Goal: Task Accomplishment & Management: Manage account settings

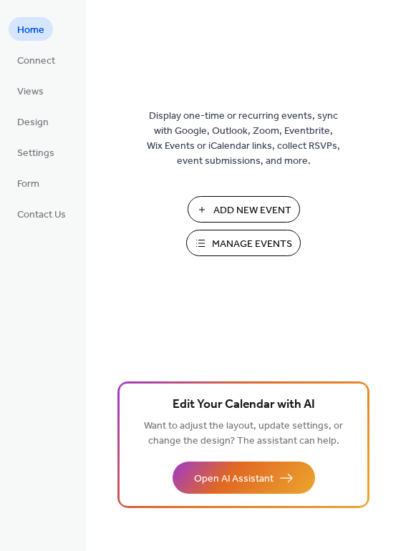
click at [225, 245] on span "Manage Events" at bounding box center [252, 244] width 80 height 15
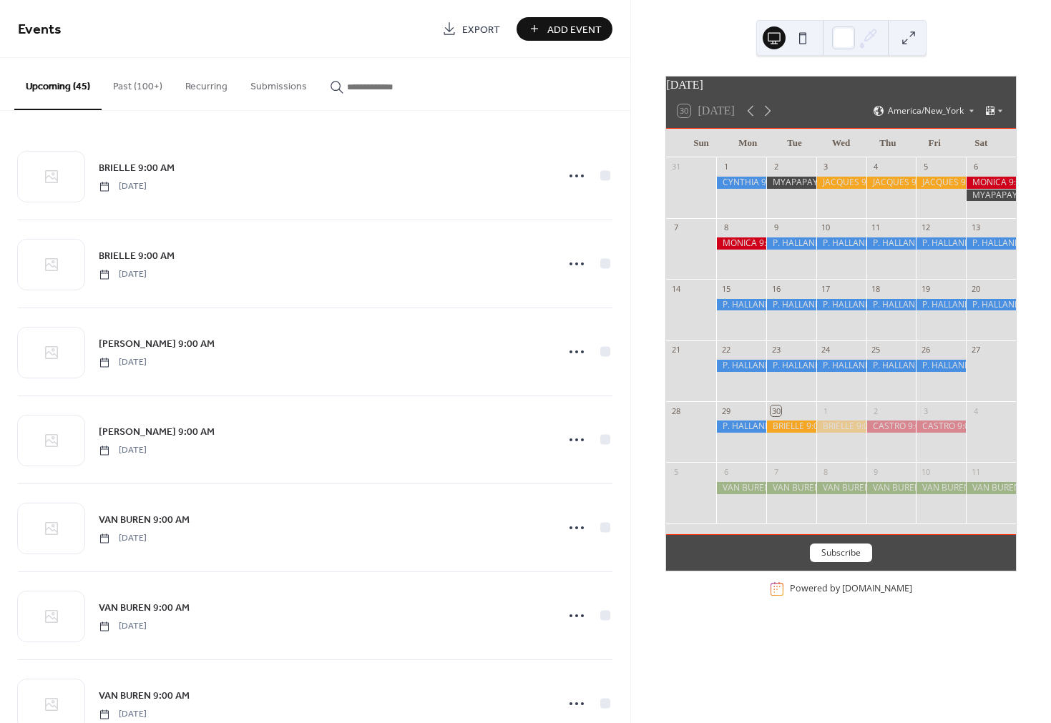
click at [787, 433] on div at bounding box center [791, 427] width 50 height 12
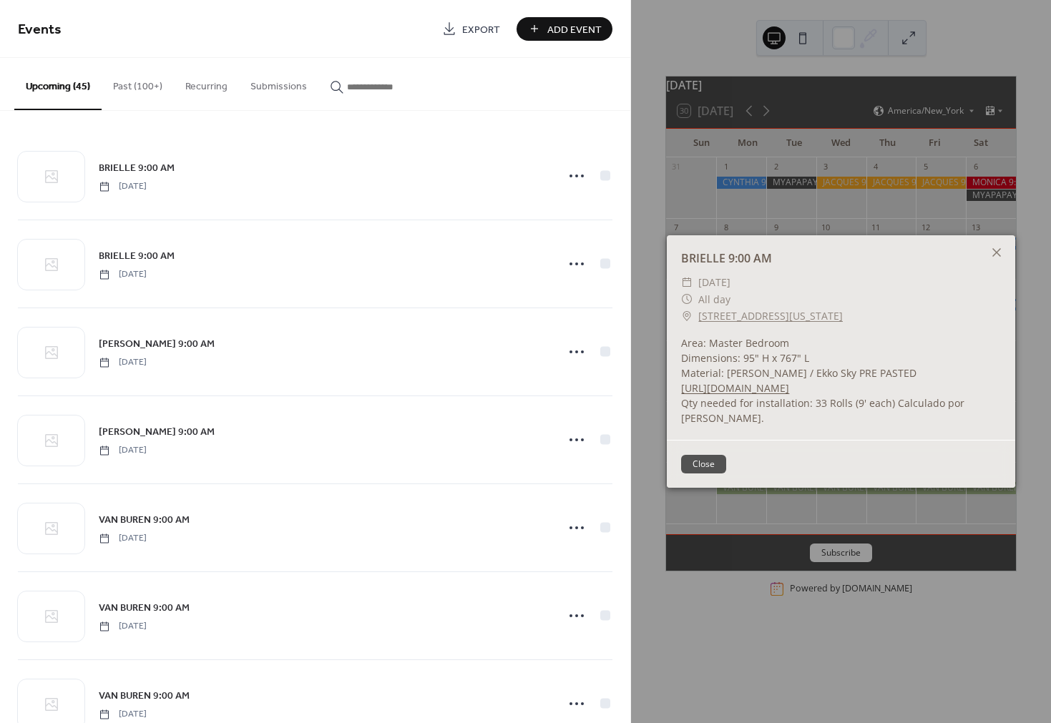
click at [739, 387] on link "https://www.dropbox.com/scl/fi/ybgoii1r9w0zmh5s4x0mu/Screenshot-2025-09-29-at-1…" at bounding box center [735, 388] width 108 height 14
click at [995, 244] on icon at bounding box center [996, 252] width 17 height 17
